Goal: Navigation & Orientation: Find specific page/section

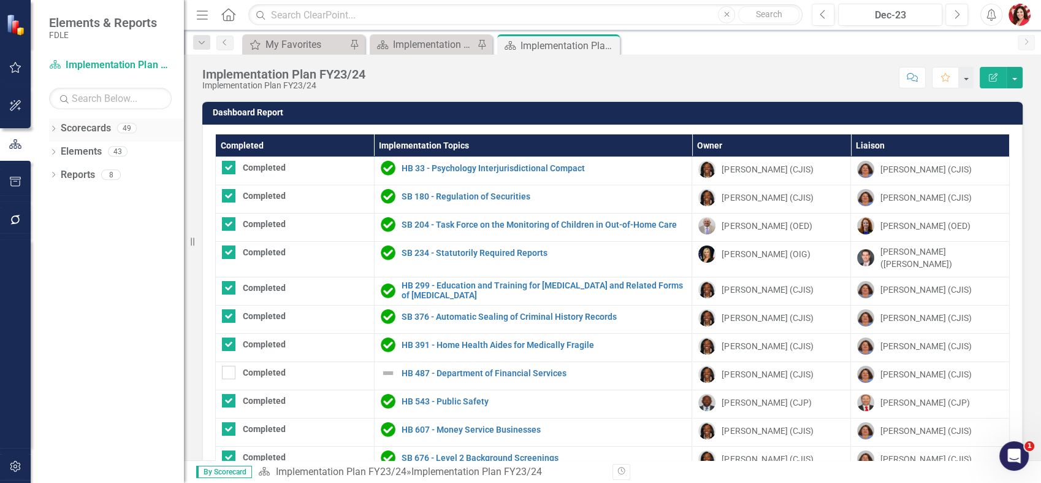
click at [63, 130] on link "Scorecards" at bounding box center [86, 128] width 50 height 14
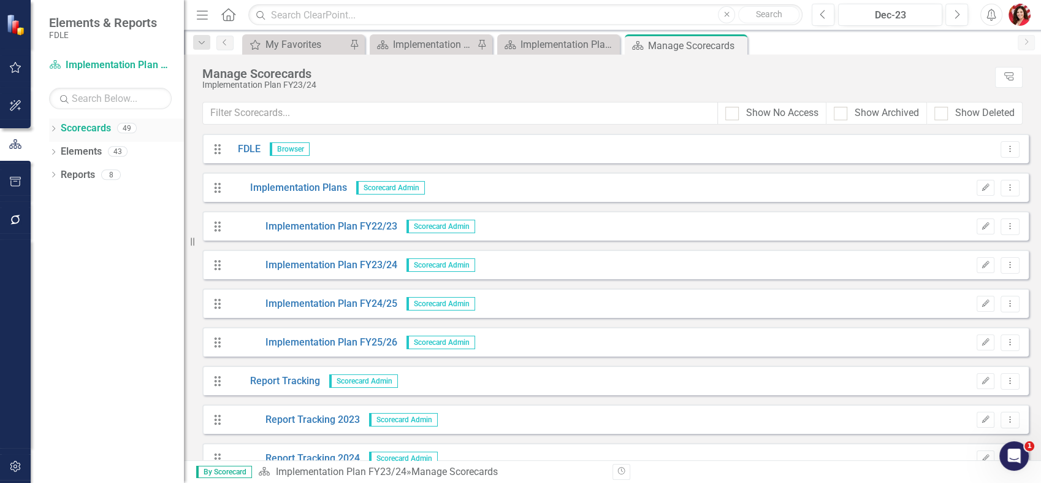
click at [52, 126] on icon "Dropdown" at bounding box center [53, 129] width 9 height 7
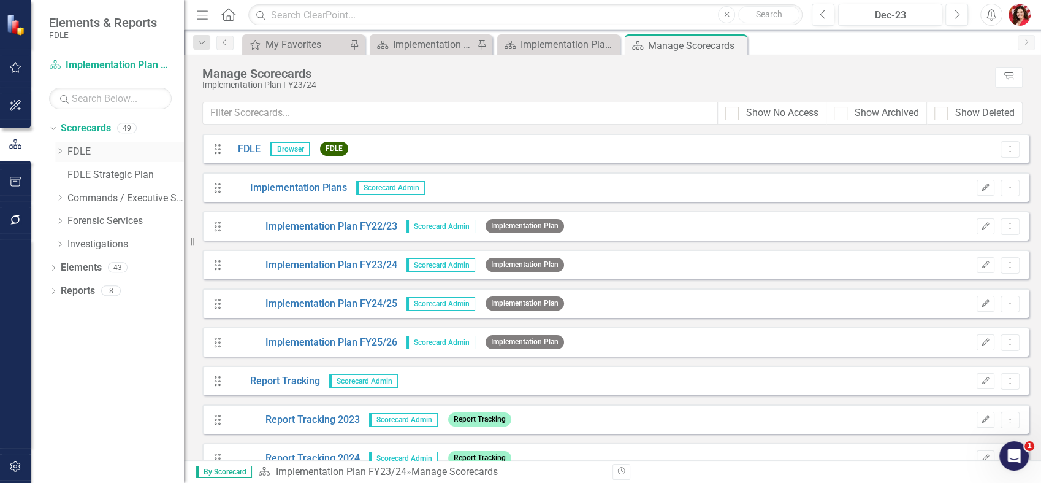
click at [58, 147] on icon "Dropdown" at bounding box center [59, 150] width 9 height 7
click at [73, 172] on icon "Dropdown" at bounding box center [71, 173] width 9 height 7
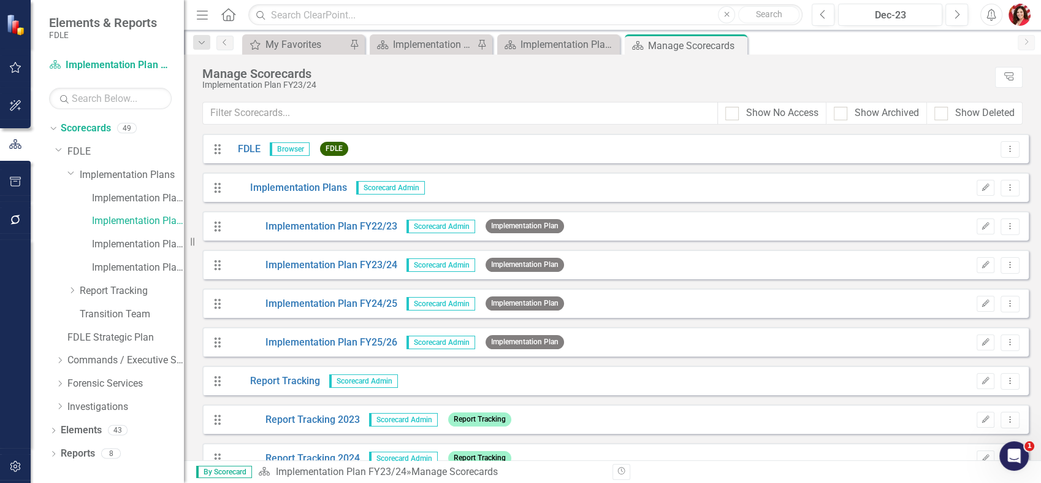
click at [1017, 12] on img "button" at bounding box center [1020, 15] width 22 height 22
click at [797, 48] on div "My Favorites My Favorites Pin Scorecard Implementation Plan FY25/26 Pin Scoreca…" at bounding box center [626, 44] width 772 height 20
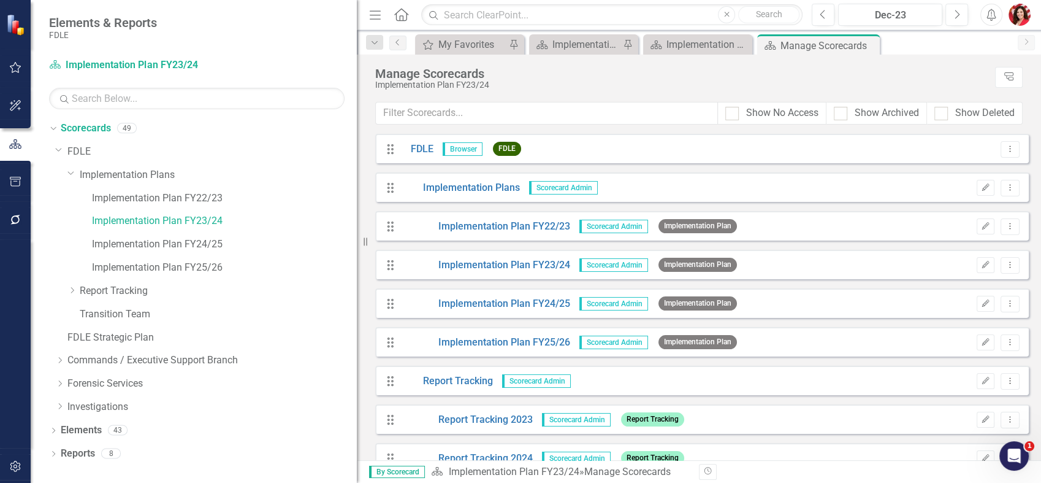
drag, startPoint x: 186, startPoint y: 185, endPoint x: 357, endPoint y: 189, distance: 170.5
click at [357, 189] on div "Resize" at bounding box center [362, 241] width 10 height 483
click at [193, 250] on link "Implementation Plan FY24/25" at bounding box center [224, 244] width 265 height 14
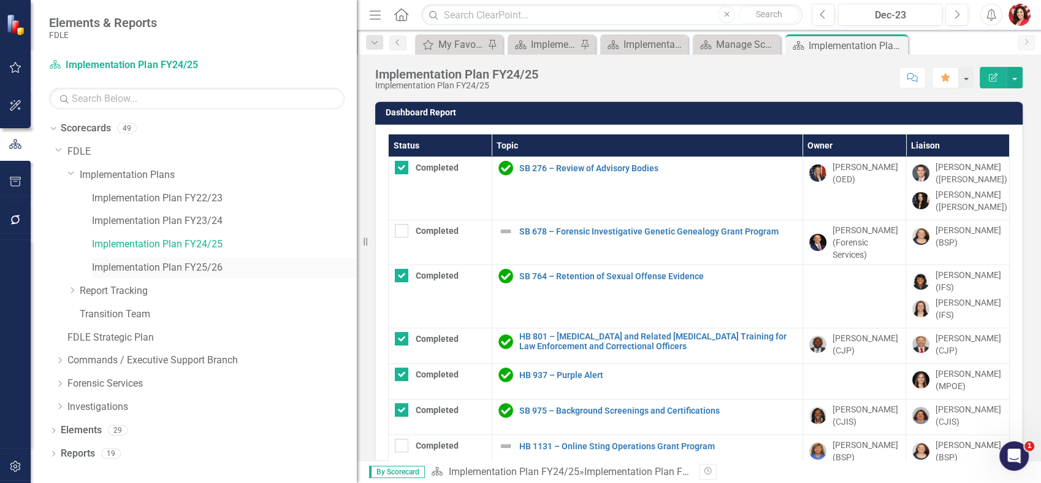
click at [185, 274] on link "Implementation Plan FY25/26" at bounding box center [224, 268] width 265 height 14
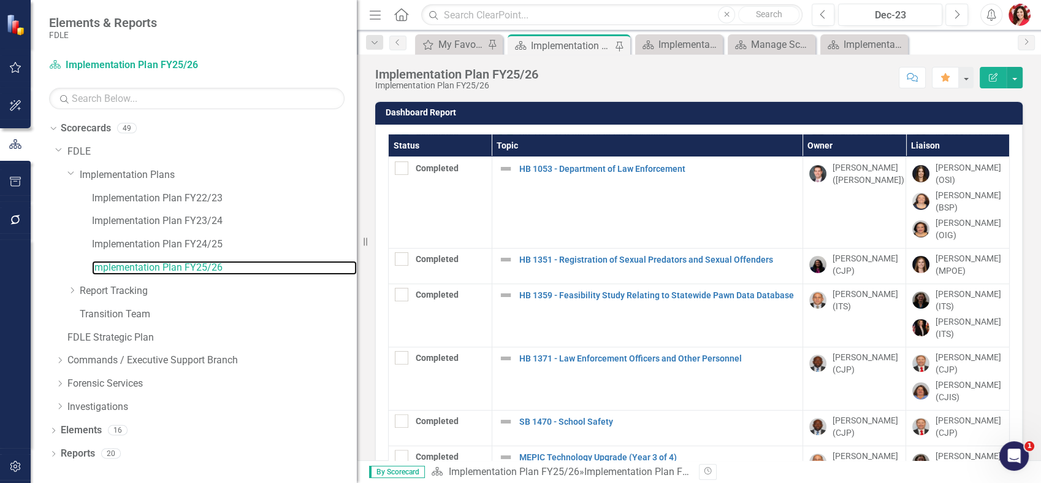
scroll to position [204, 0]
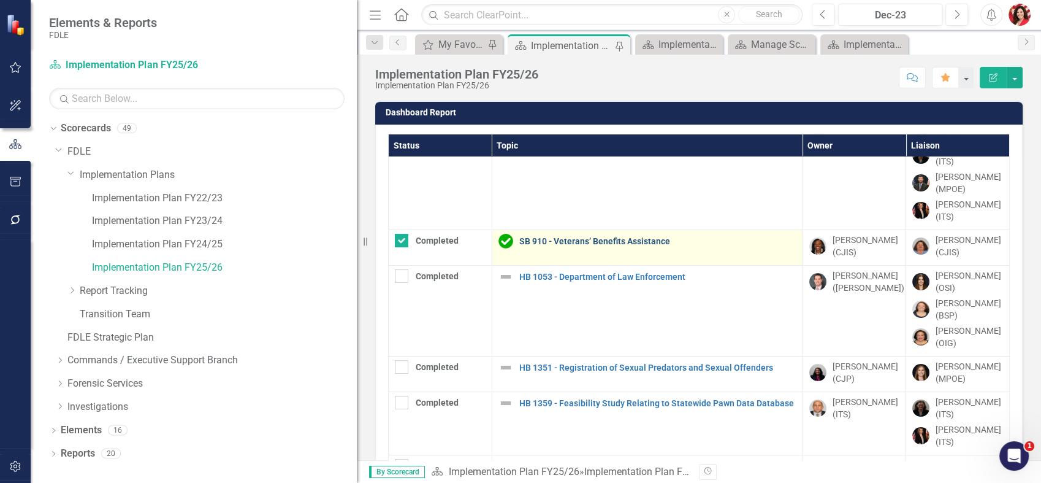
click at [559, 240] on link "SB 910 - Veterans’ Benefits Assistance" at bounding box center [657, 241] width 277 height 9
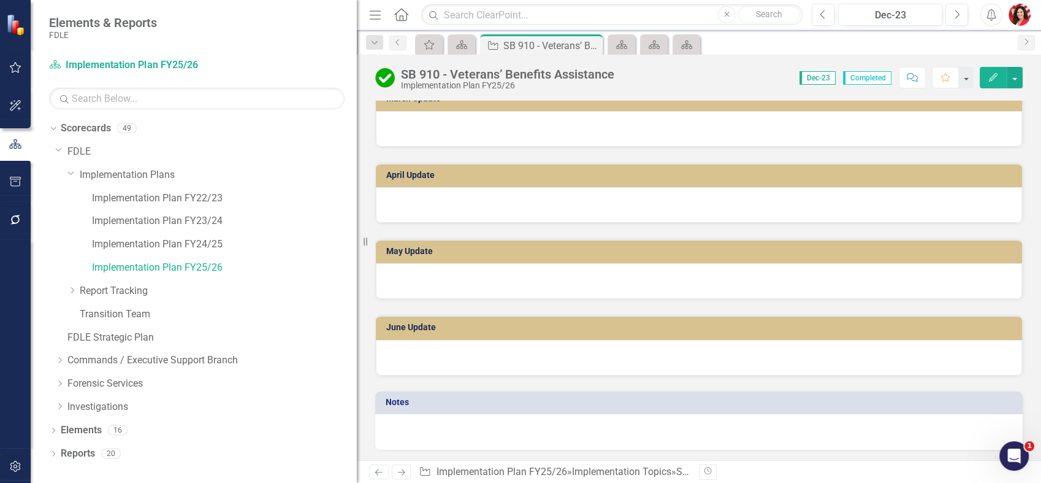
scroll to position [1043, 0]
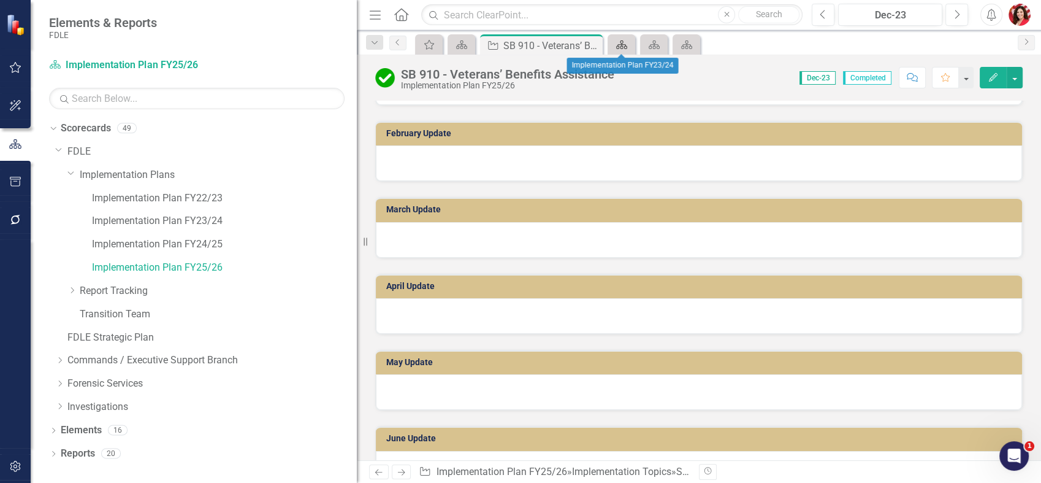
click at [622, 47] on icon "Scorecard" at bounding box center [622, 45] width 12 height 10
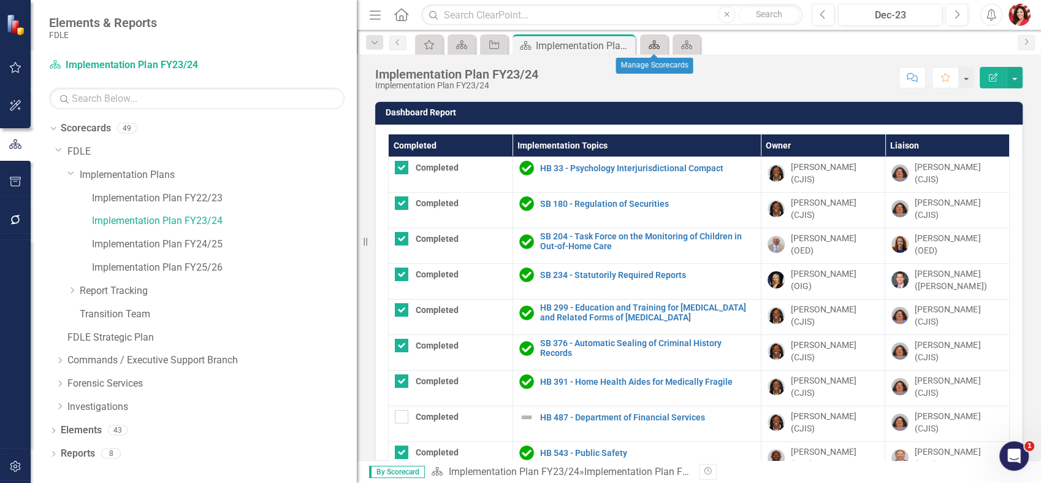
click at [652, 44] on icon at bounding box center [654, 44] width 11 height 9
